Goal: Find specific page/section

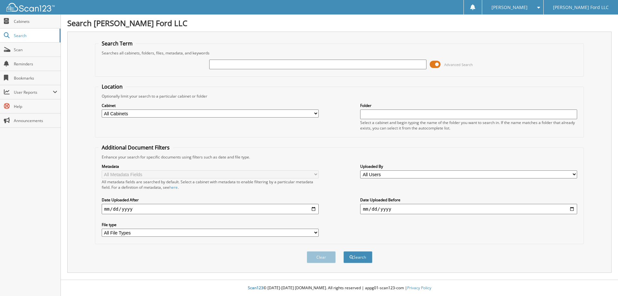
click at [236, 64] on input "text" at bounding box center [317, 65] width 217 height 10
type input "S"
type input "BRANCH"
click at [343, 251] on button "Search" at bounding box center [357, 257] width 29 height 12
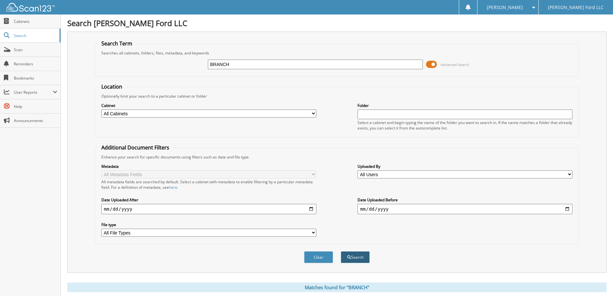
click at [366, 260] on button "Search" at bounding box center [355, 257] width 29 height 12
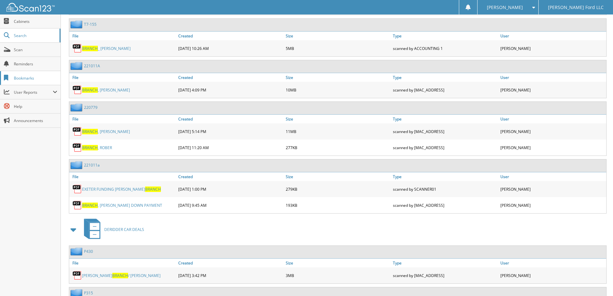
scroll to position [1163, 0]
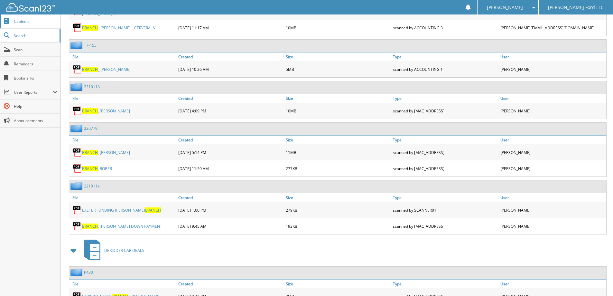
click at [20, 21] on span "Cabinets" at bounding box center [35, 21] width 43 height 5
